Goal: Information Seeking & Learning: Check status

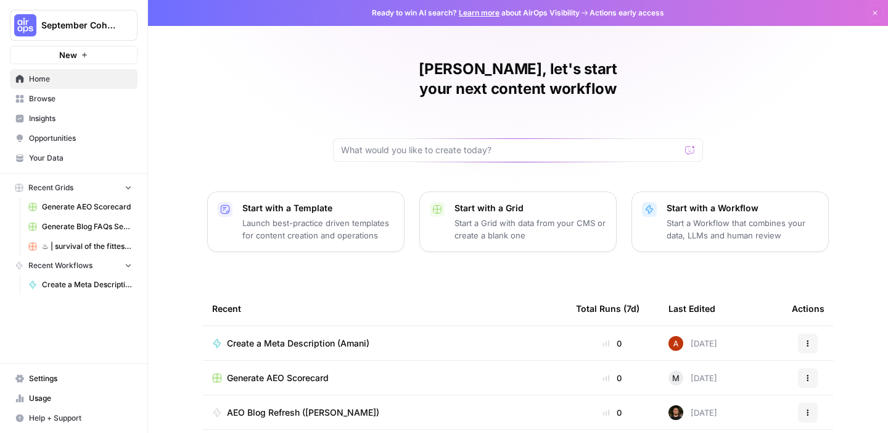
click at [56, 155] on span "Your Data" at bounding box center [80, 157] width 103 height 11
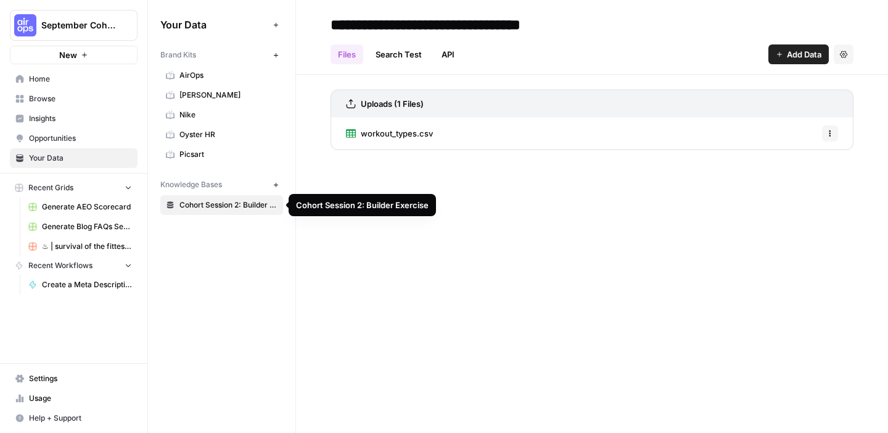
click at [70, 23] on span "September Cohort" at bounding box center [78, 25] width 75 height 12
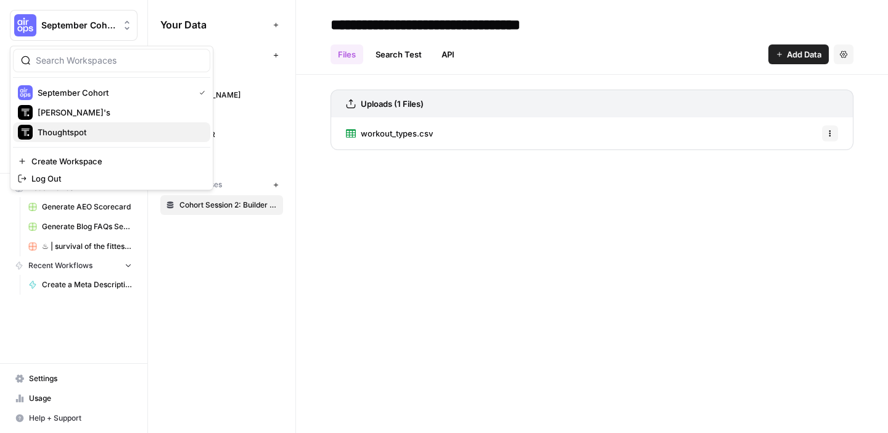
click at [88, 126] on span "Thoughtspot" at bounding box center [119, 132] width 163 height 12
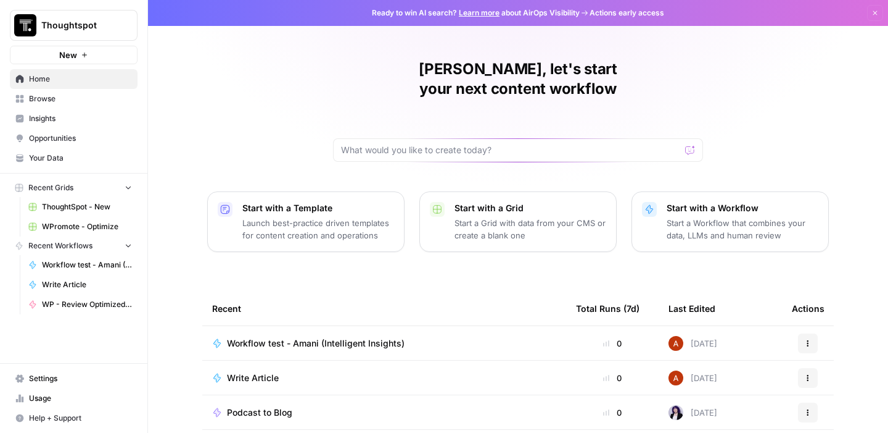
click at [57, 154] on span "Your Data" at bounding box center [80, 157] width 103 height 11
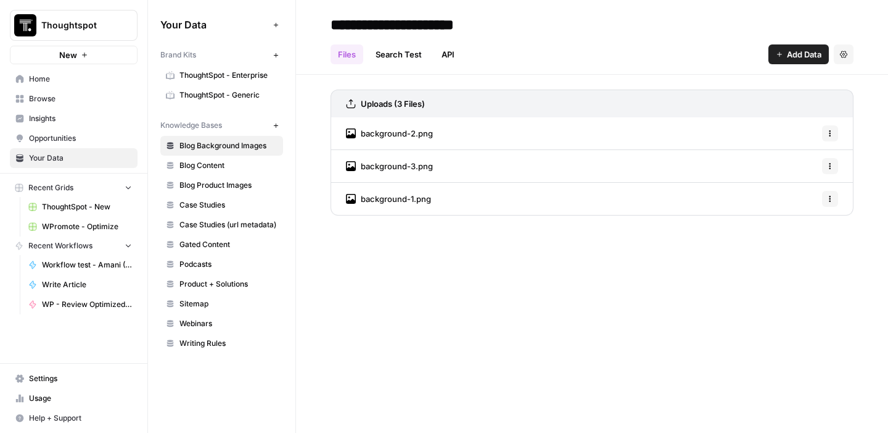
click at [227, 92] on span "ThoughtSpot - Generic" at bounding box center [229, 94] width 98 height 11
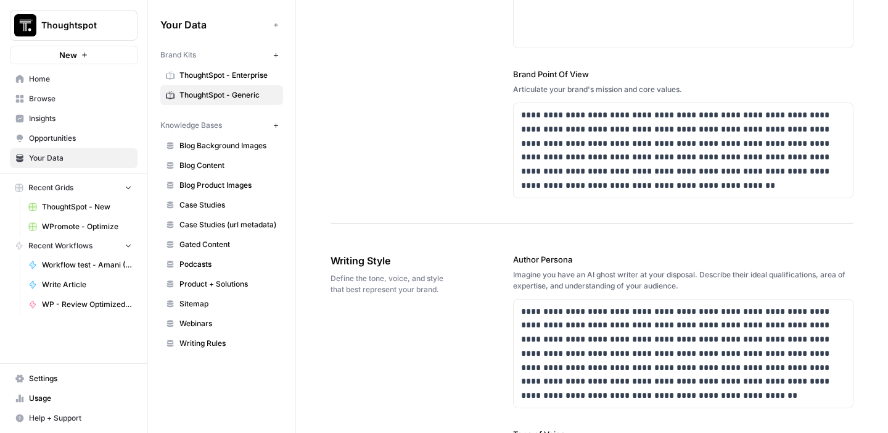
scroll to position [168, 0]
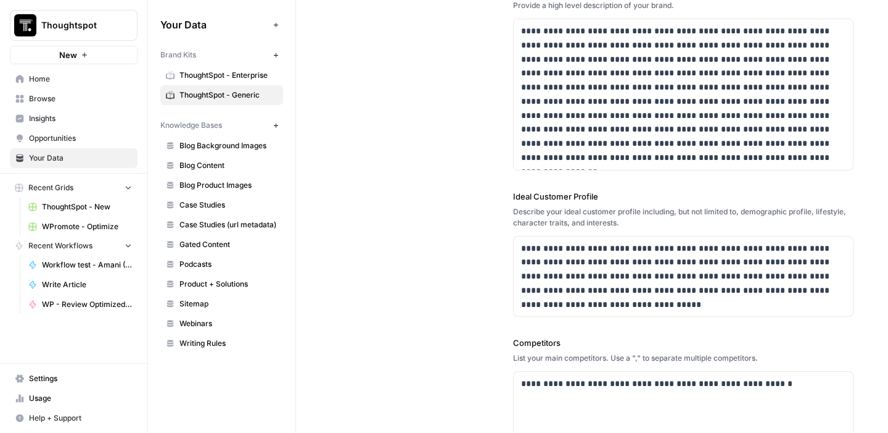
click at [181, 142] on span "Blog Background Images" at bounding box center [229, 145] width 98 height 11
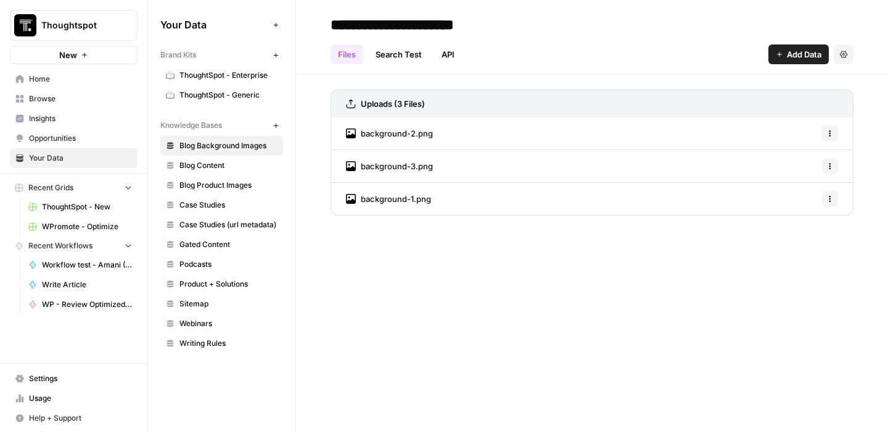
click at [196, 28] on span "Your Data" at bounding box center [214, 24] width 108 height 15
click at [44, 159] on span "Your Data" at bounding box center [80, 157] width 103 height 11
click at [40, 389] on link "Usage" at bounding box center [74, 398] width 128 height 20
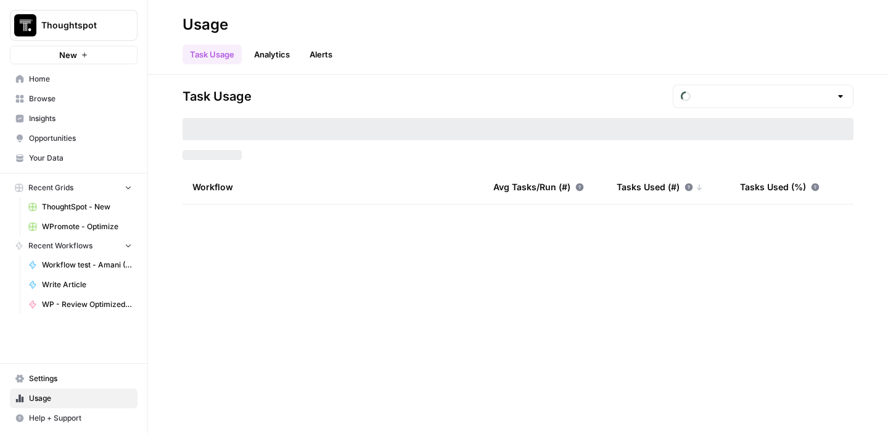
type input "September Tasks"
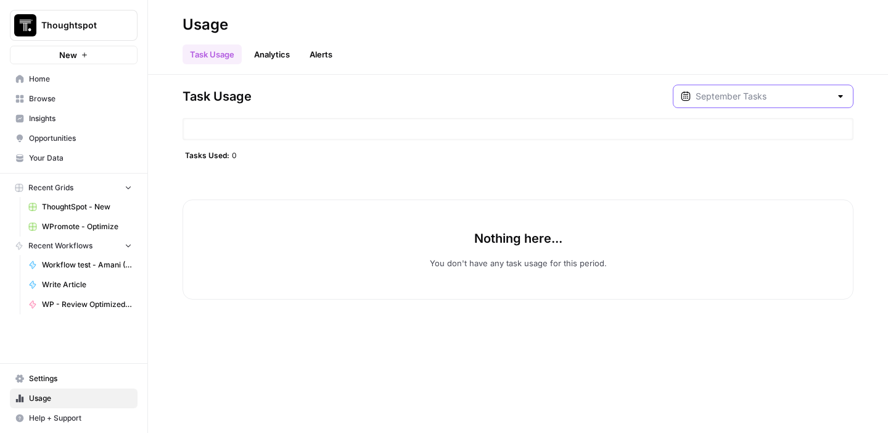
click at [733, 91] on input "text" at bounding box center [763, 96] width 135 height 12
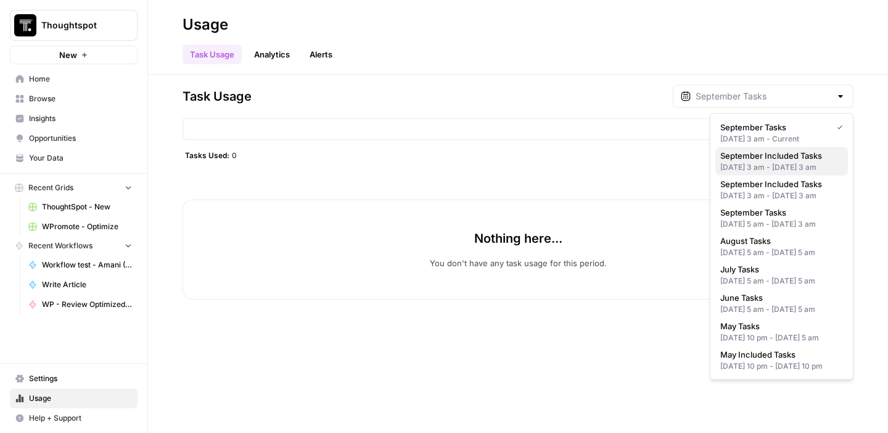
click at [742, 167] on div "[DATE] 3 am - [DATE] 3 am" at bounding box center [782, 167] width 123 height 11
type input "September Included Tasks"
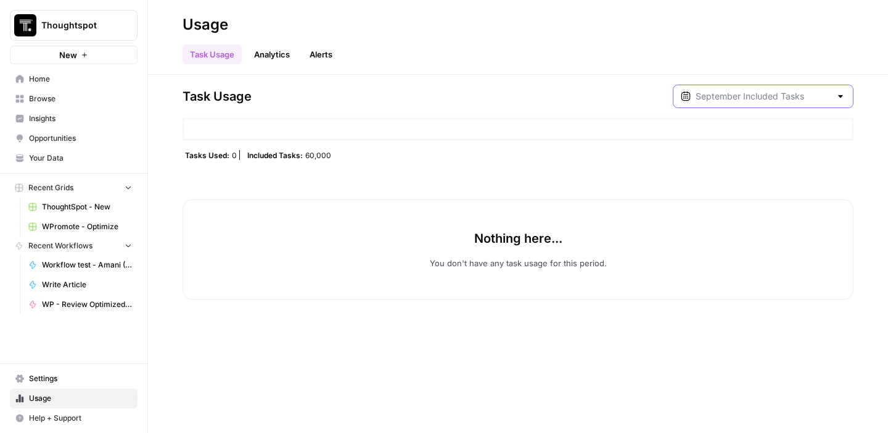
click at [747, 97] on input "text" at bounding box center [763, 96] width 135 height 12
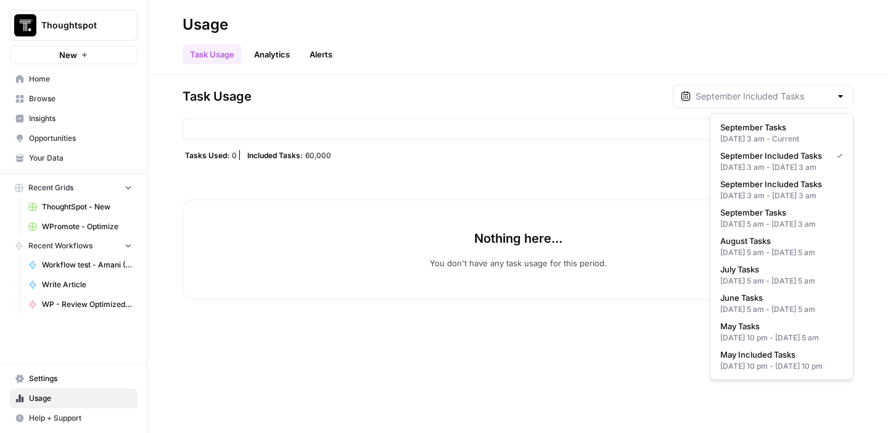
click at [281, 50] on link "Analytics" at bounding box center [272, 54] width 51 height 20
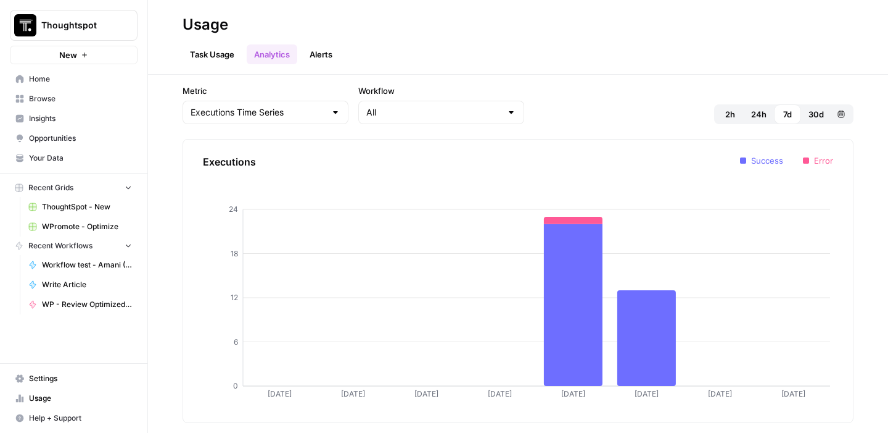
click at [207, 59] on link "Task Usage" at bounding box center [212, 54] width 59 height 20
